Goal: Check status: Check status

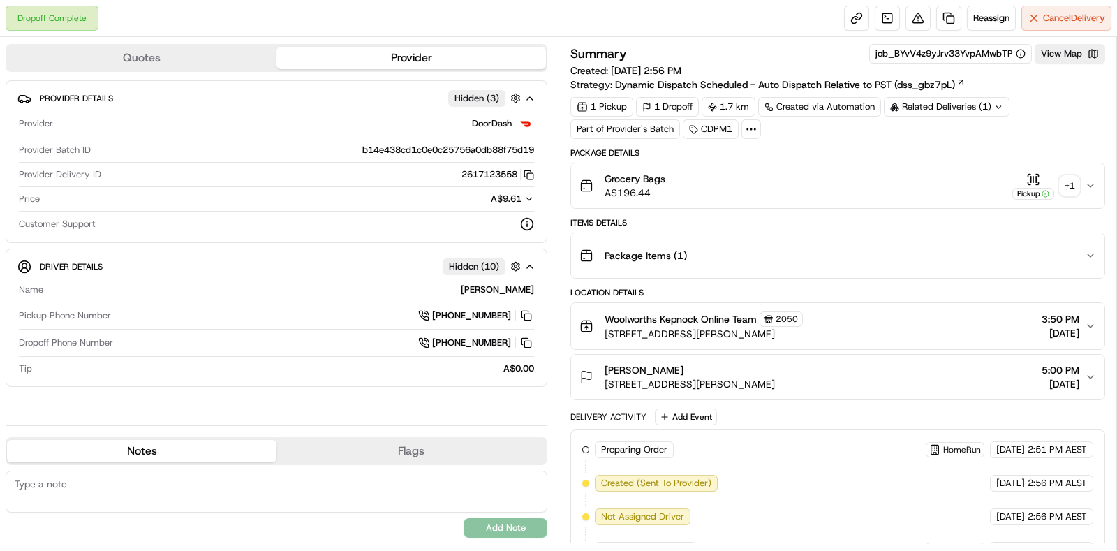
click at [1072, 197] on button "Pickup + 1" at bounding box center [1046, 185] width 67 height 27
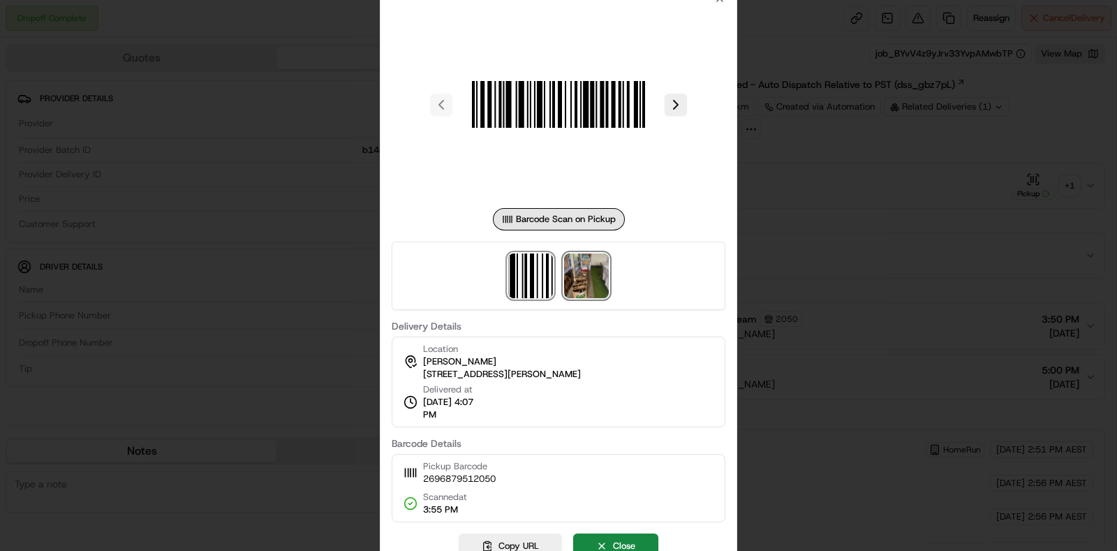
click at [590, 274] on img at bounding box center [586, 275] width 45 height 45
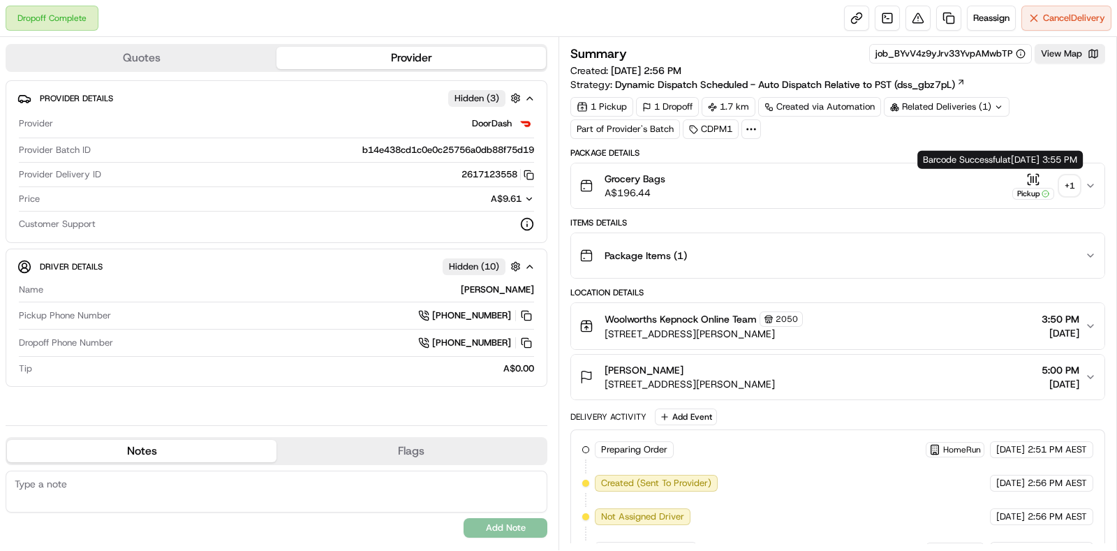
click at [1064, 191] on div "+ 1" at bounding box center [1070, 186] width 20 height 20
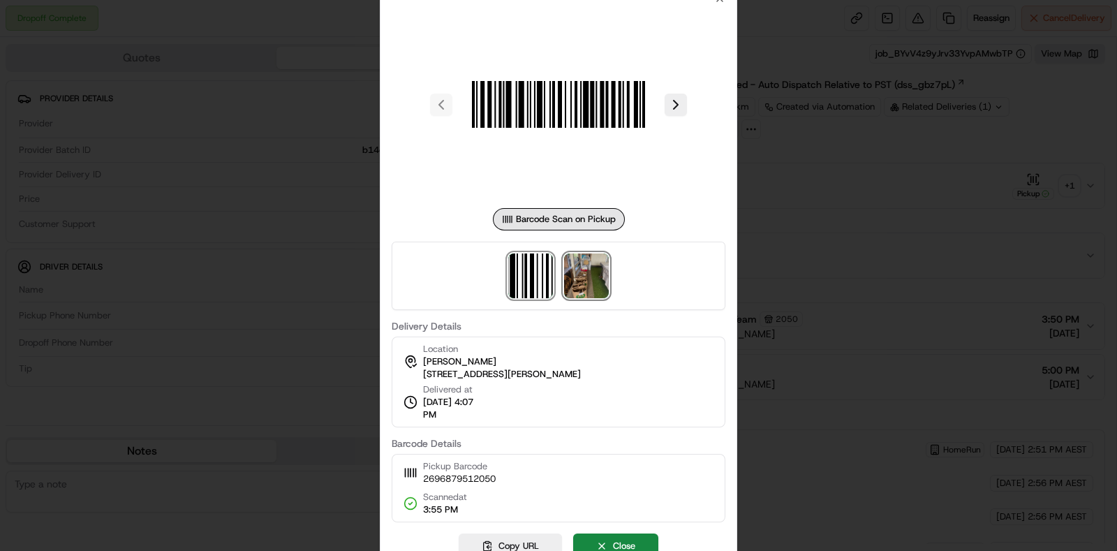
click at [591, 277] on img at bounding box center [586, 275] width 45 height 45
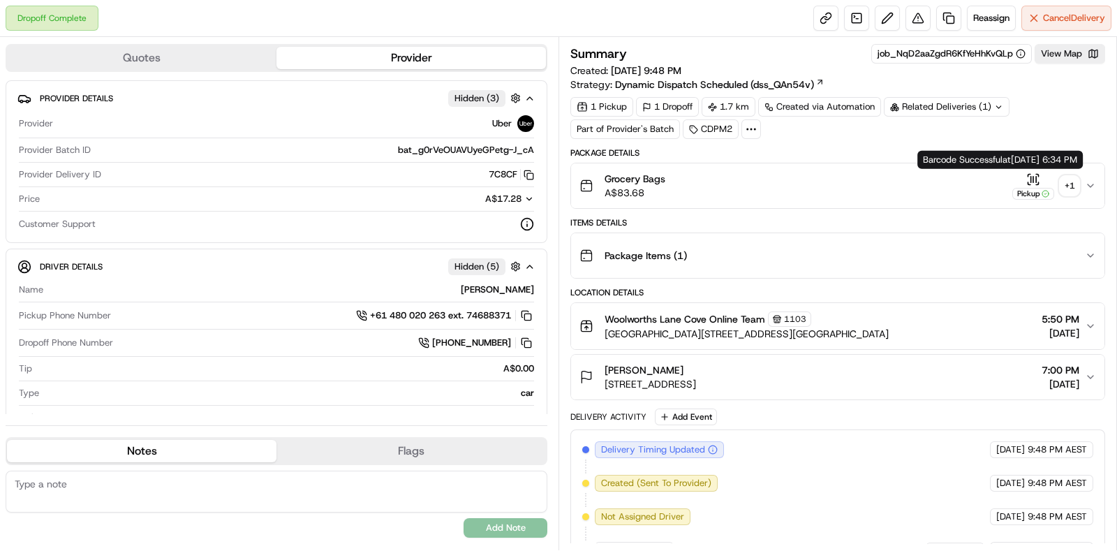
click at [1071, 176] on div "+ 1" at bounding box center [1070, 186] width 20 height 20
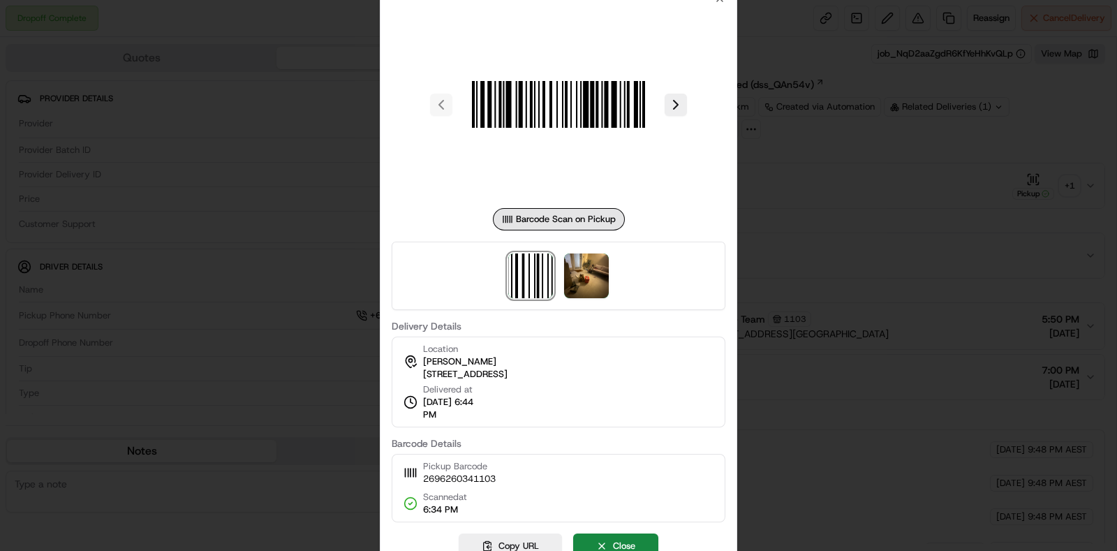
click at [610, 286] on div at bounding box center [559, 276] width 334 height 68
click at [604, 284] on img at bounding box center [586, 275] width 45 height 45
click at [877, 211] on div at bounding box center [558, 275] width 1117 height 551
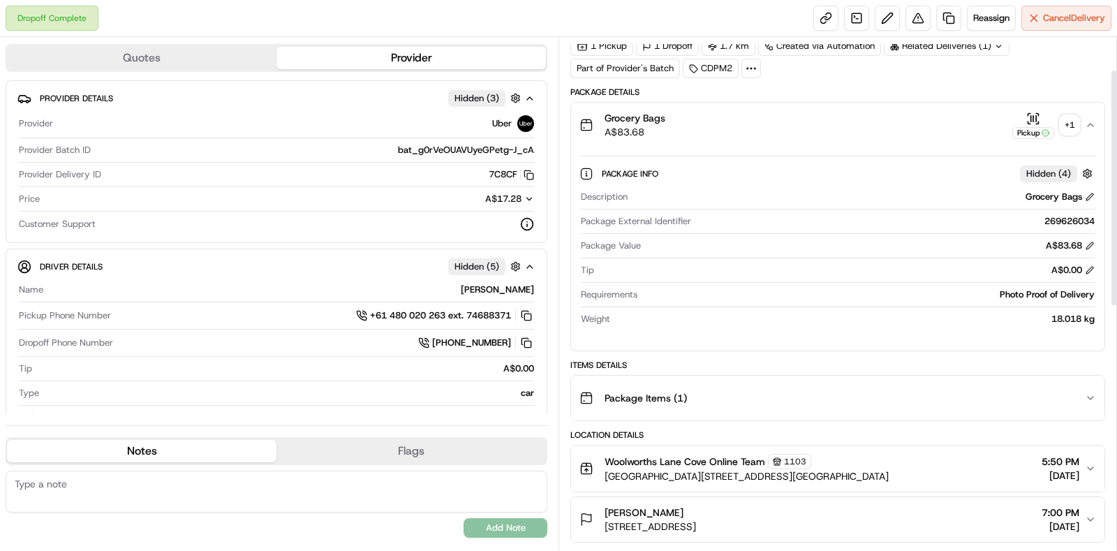
scroll to position [87, 0]
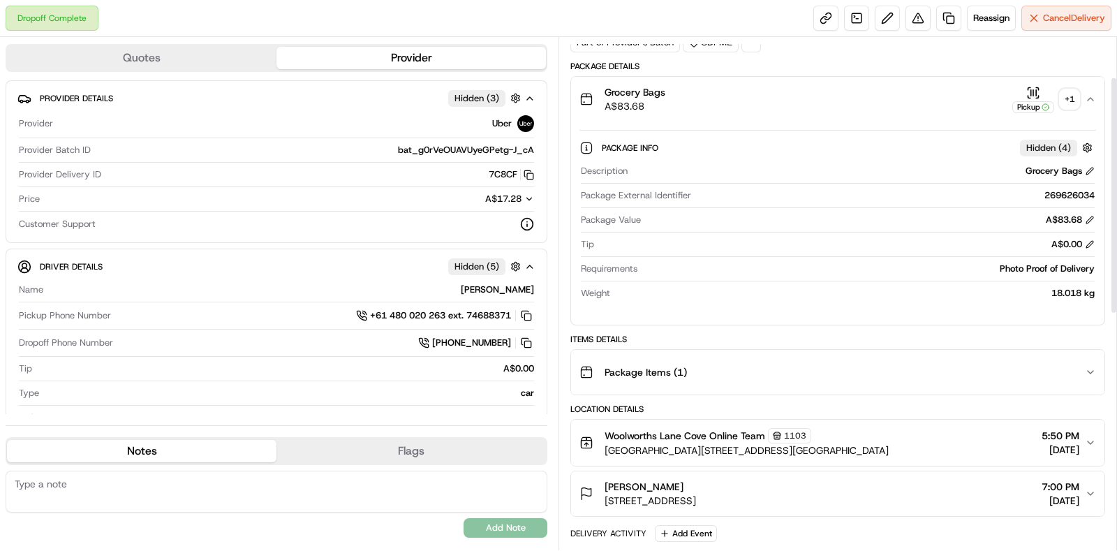
click at [930, 381] on div "Package Items ( 1 )" at bounding box center [833, 372] width 506 height 28
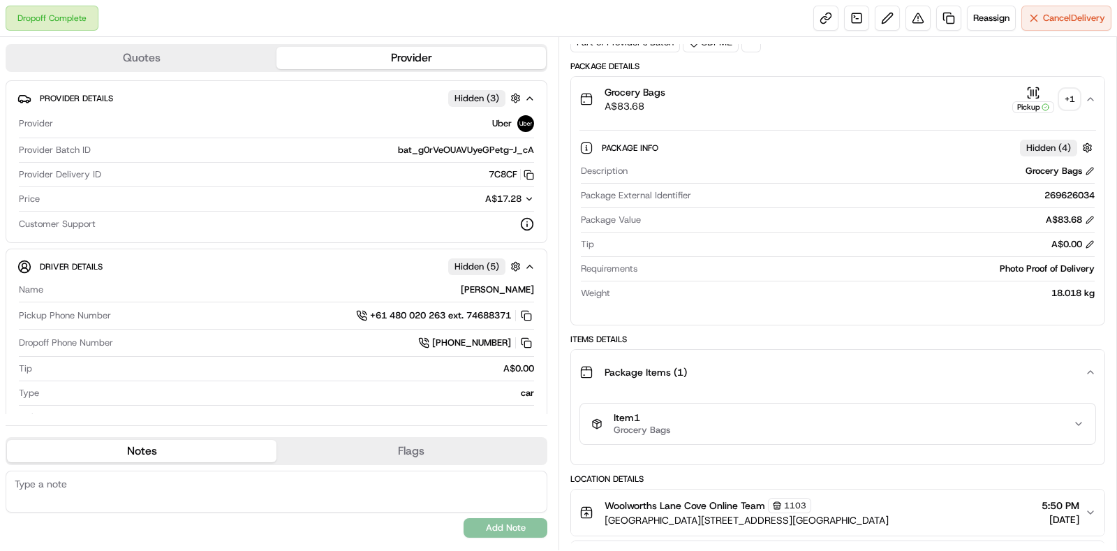
click at [920, 427] on div "Item 1 Grocery Bags" at bounding box center [832, 424] width 482 height 24
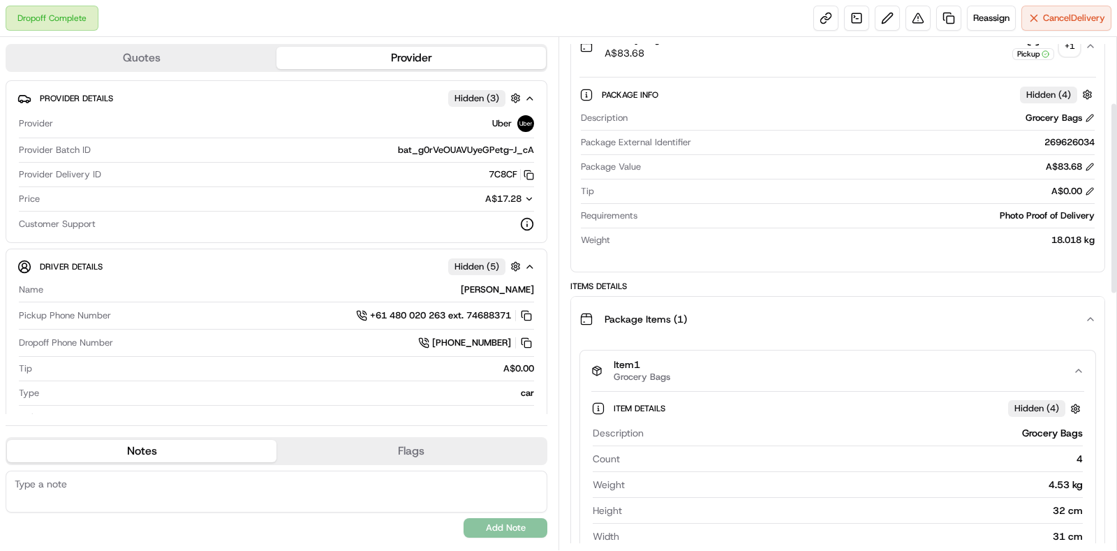
scroll to position [0, 0]
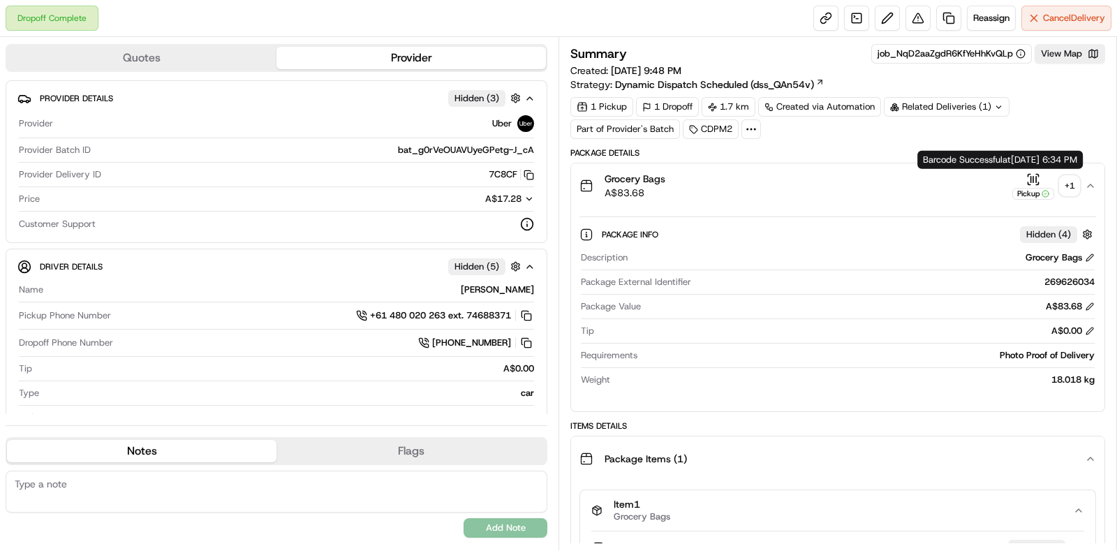
click at [1079, 179] on div "+ 1" at bounding box center [1070, 186] width 20 height 20
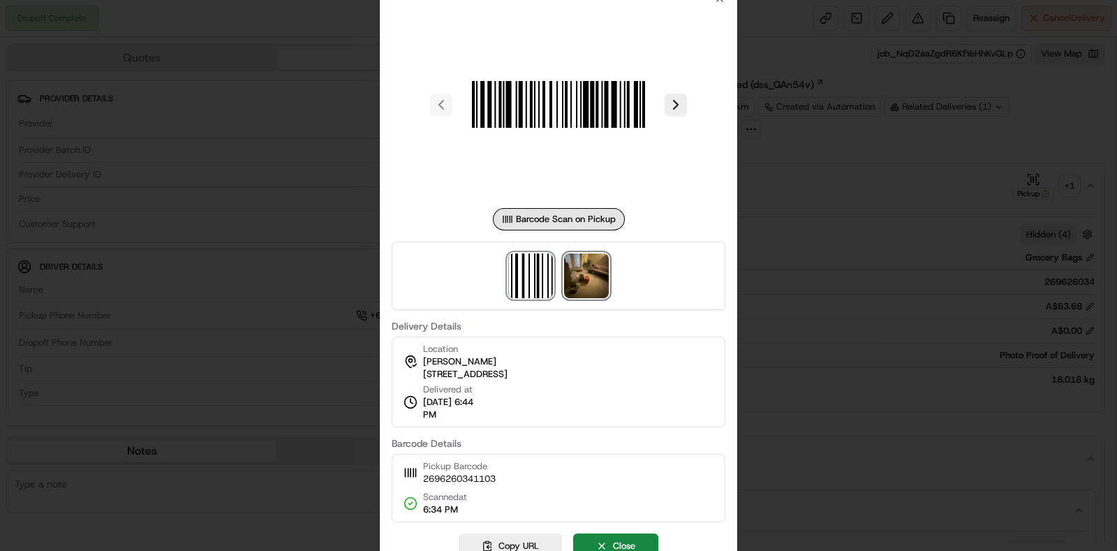
click at [575, 267] on img at bounding box center [586, 275] width 45 height 45
